Goal: Find specific page/section: Find specific page/section

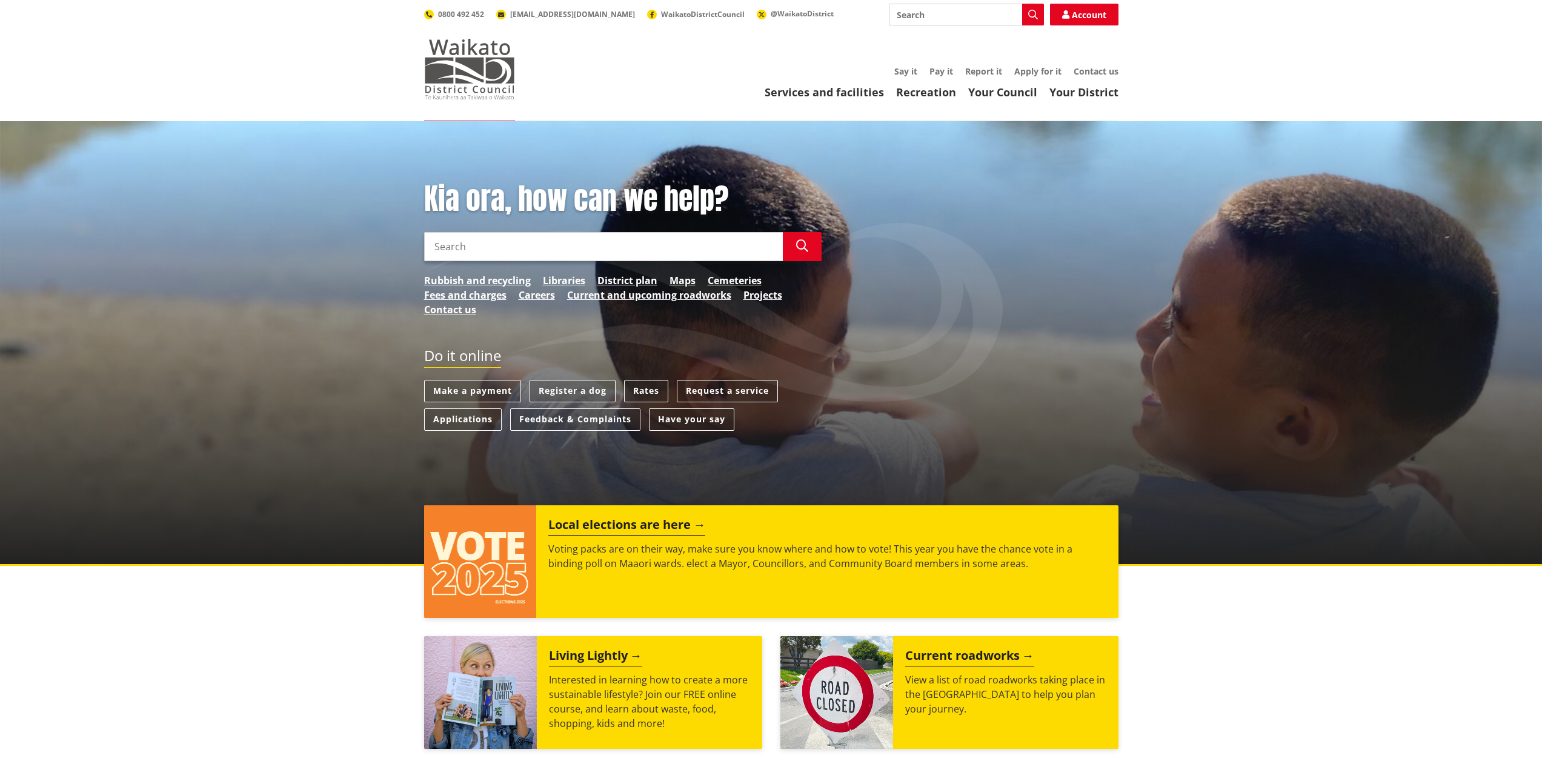
click at [480, 75] on img at bounding box center [470, 68] width 91 height 60
click at [1012, 95] on link "Your Council" at bounding box center [1002, 92] width 69 height 15
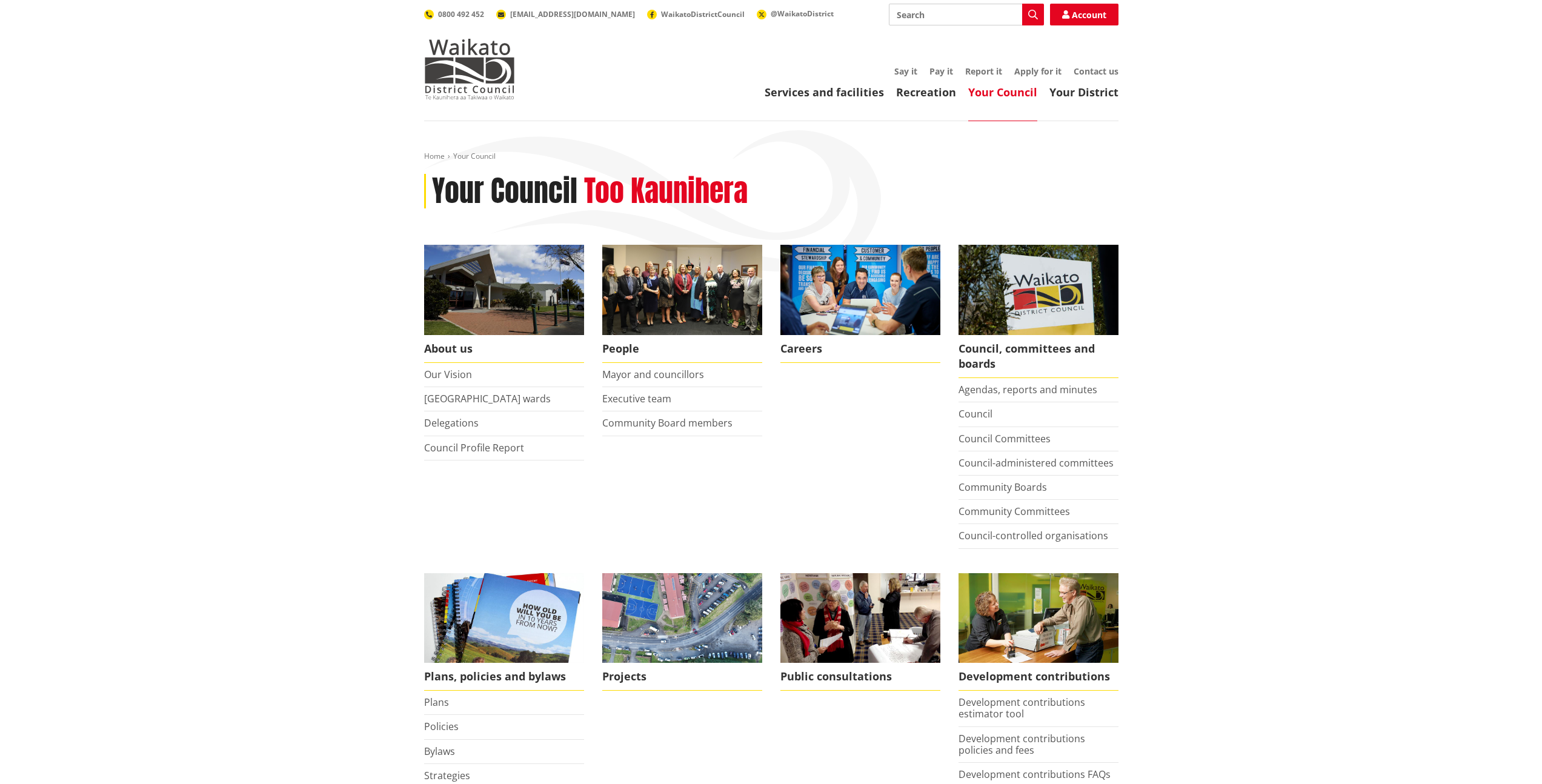
click at [930, 24] on input "Search" at bounding box center [966, 15] width 155 height 22
type input "planning maps"
click at [1032, 15] on icon "button" at bounding box center [1033, 15] width 10 height 10
click at [1029, 16] on icon "button" at bounding box center [1033, 15] width 10 height 10
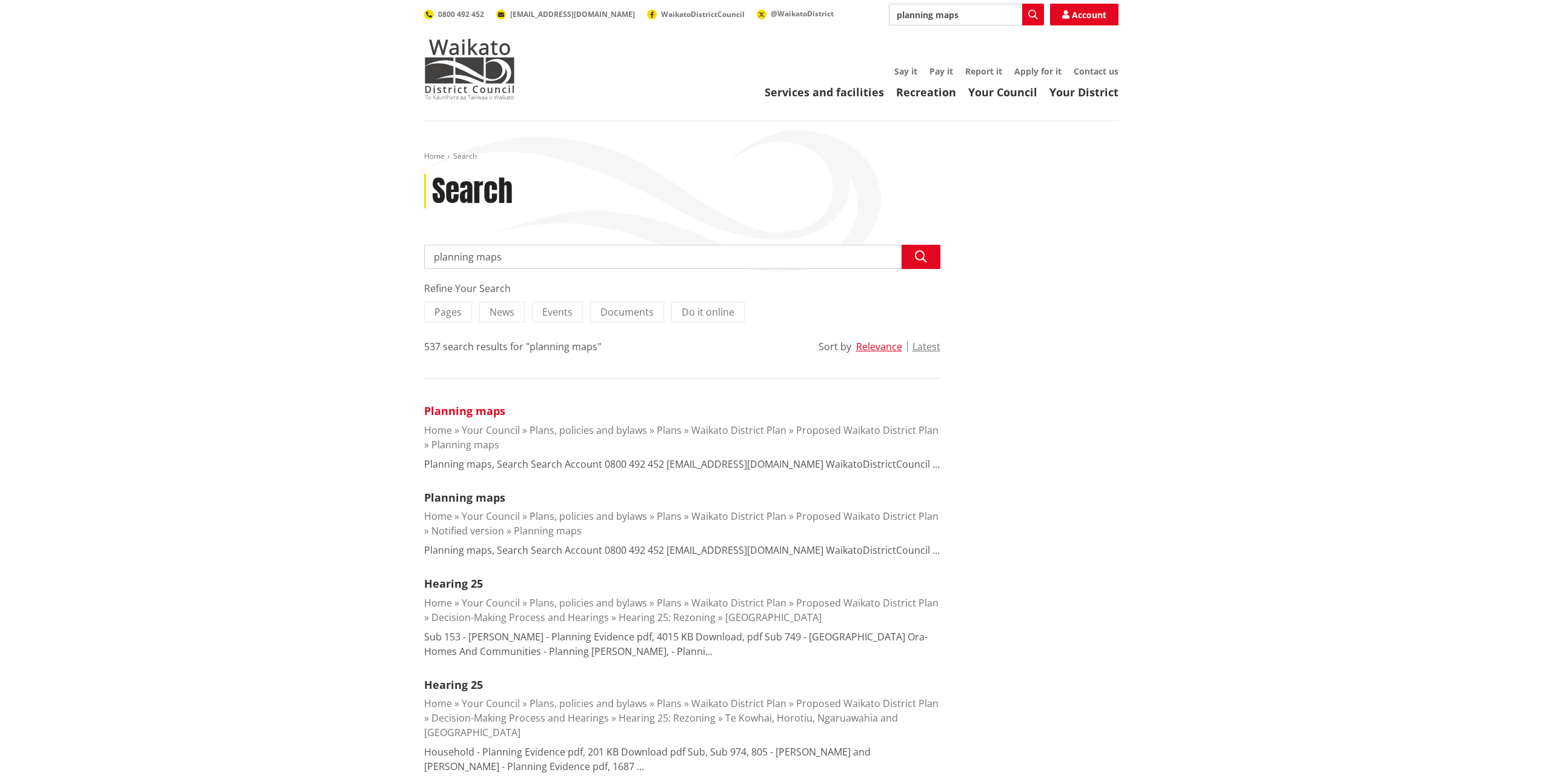
click at [471, 410] on link "Planning maps" at bounding box center [465, 410] width 81 height 15
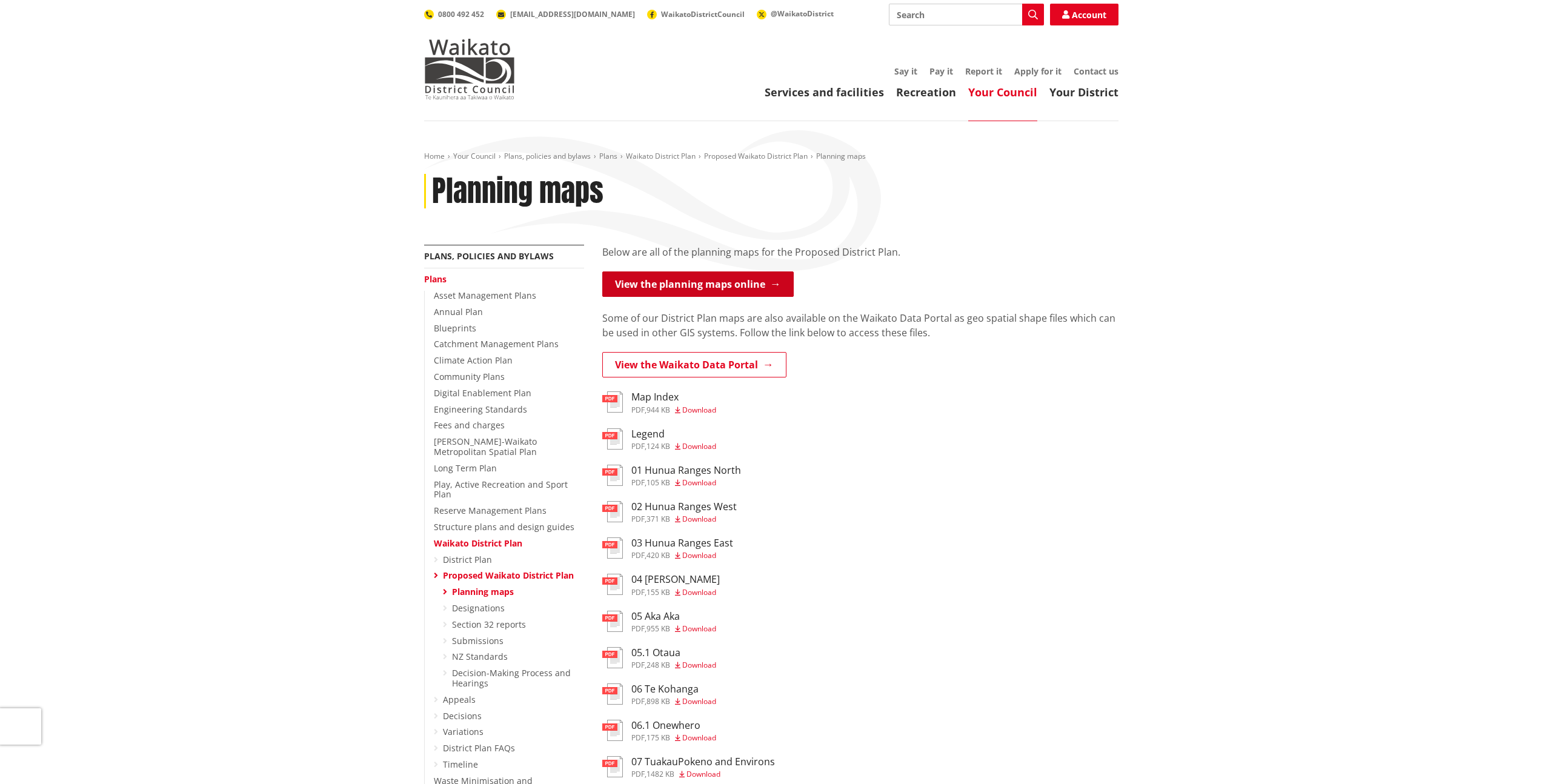
click at [684, 279] on link "View the planning maps online" at bounding box center [698, 284] width 191 height 26
click at [736, 155] on link "Proposed Waikato District Plan" at bounding box center [756, 156] width 104 height 10
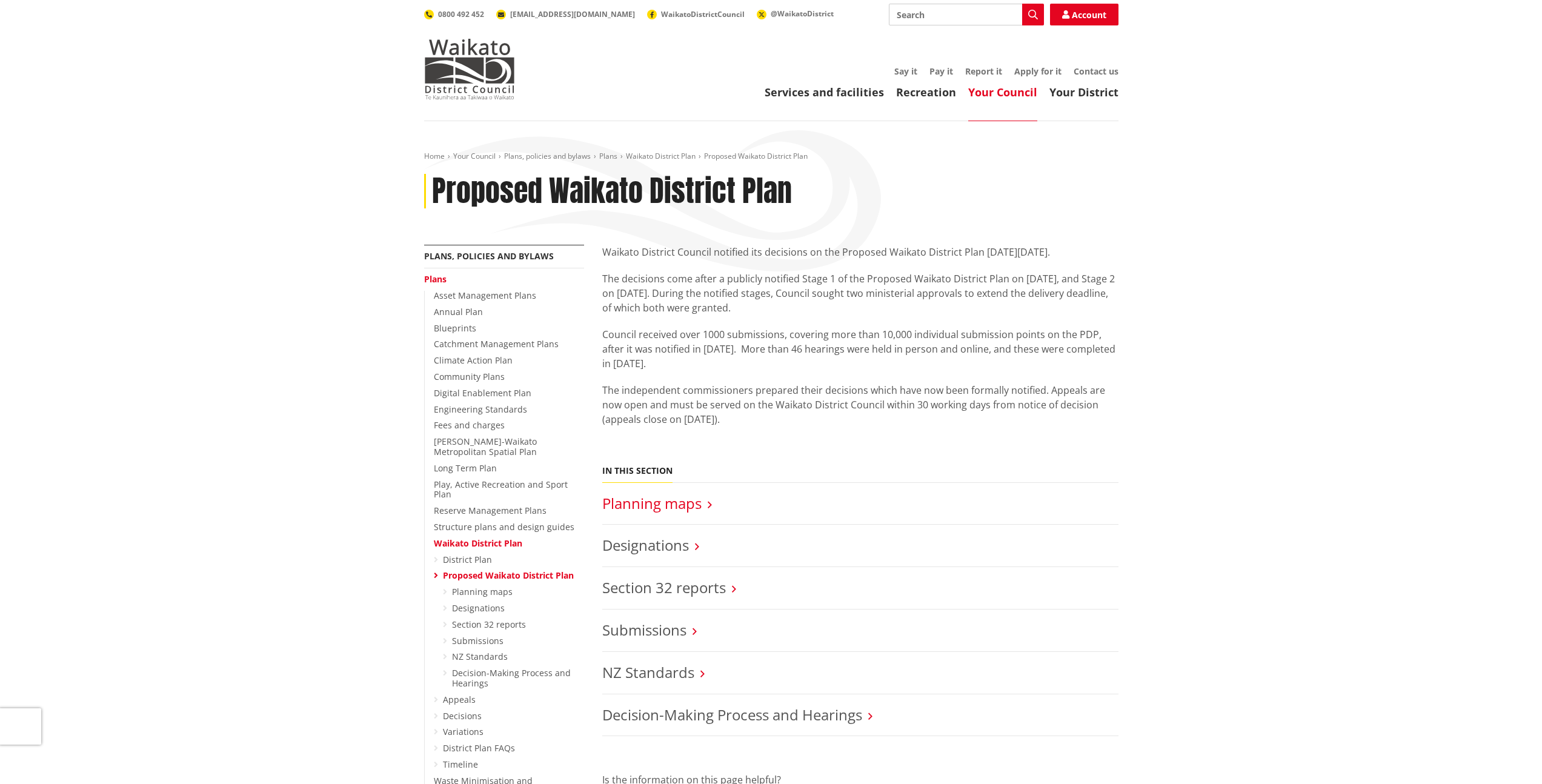
click at [646, 505] on link "Planning maps" at bounding box center [651, 503] width 100 height 20
